Goal: Task Accomplishment & Management: Complete application form

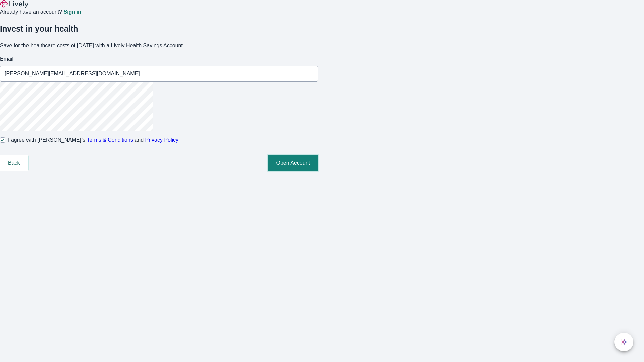
click at [318, 171] on button "Open Account" at bounding box center [293, 163] width 50 height 16
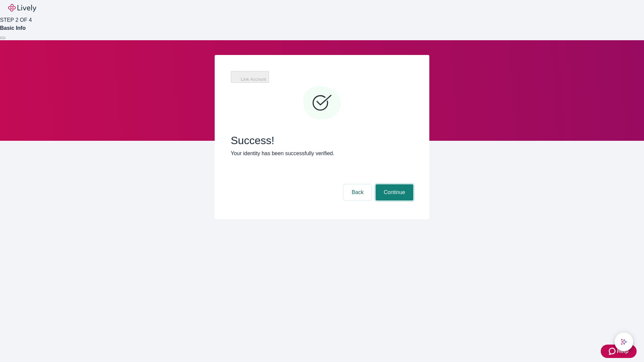
click at [394, 185] on button "Continue" at bounding box center [395, 193] width 38 height 16
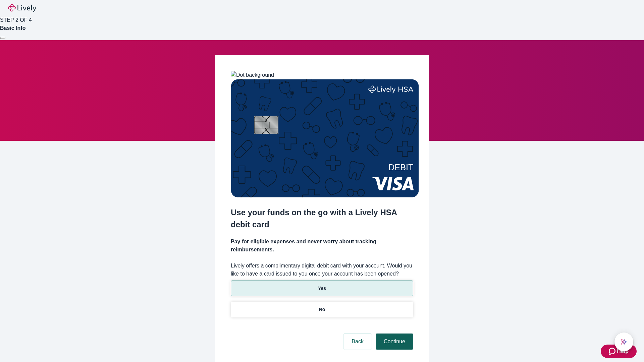
click at [322, 285] on p "Yes" at bounding box center [322, 288] width 8 height 7
click at [394, 334] on button "Continue" at bounding box center [395, 342] width 38 height 16
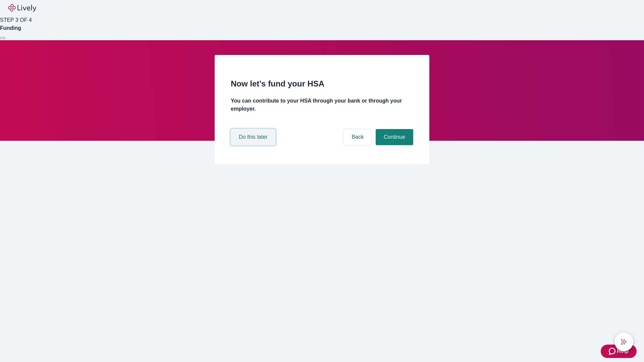
click at [254, 145] on button "Do this later" at bounding box center [253, 137] width 45 height 16
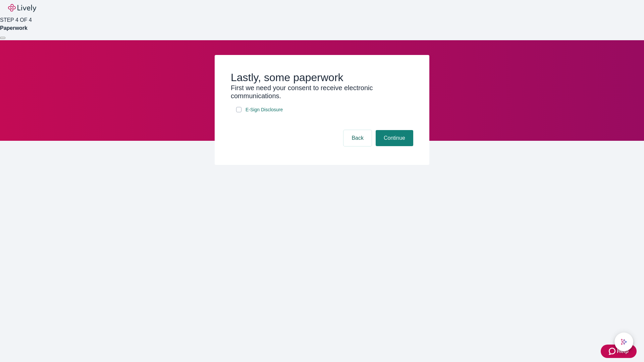
click at [239, 112] on input "E-Sign Disclosure" at bounding box center [238, 109] width 5 height 5
checkbox input "true"
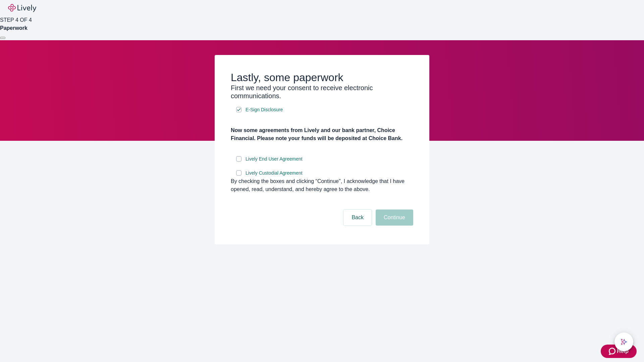
click at [239, 162] on input "Lively End User Agreement" at bounding box center [238, 158] width 5 height 5
checkbox input "true"
click at [239, 176] on input "Lively Custodial Agreement" at bounding box center [238, 172] width 5 height 5
checkbox input "true"
click at [394, 226] on button "Continue" at bounding box center [395, 218] width 38 height 16
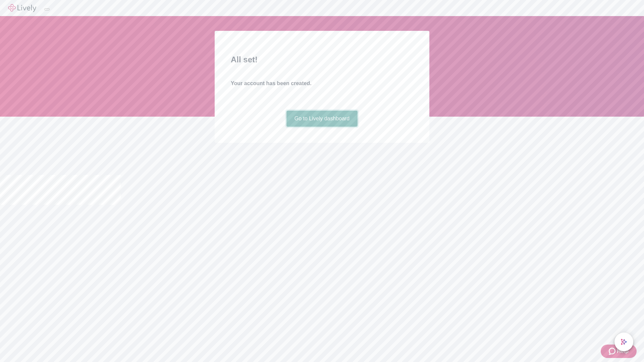
click at [322, 127] on link "Go to Lively dashboard" at bounding box center [322, 119] width 71 height 16
